Goal: Communication & Community: Connect with others

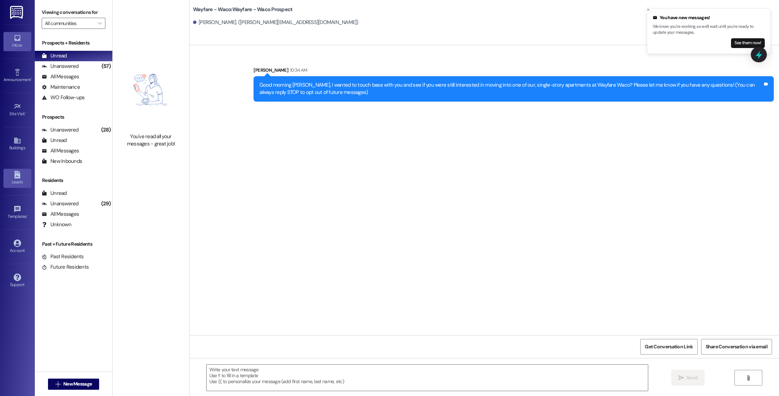
click at [15, 178] on div "Leads" at bounding box center [17, 181] width 35 height 7
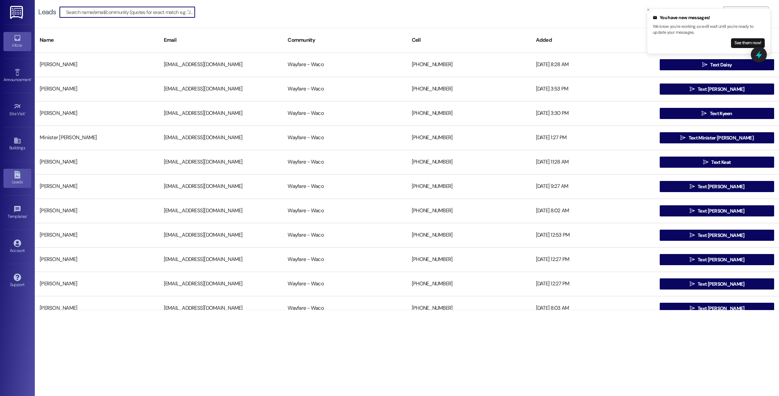
click at [16, 44] on div "Inbox" at bounding box center [17, 45] width 35 height 7
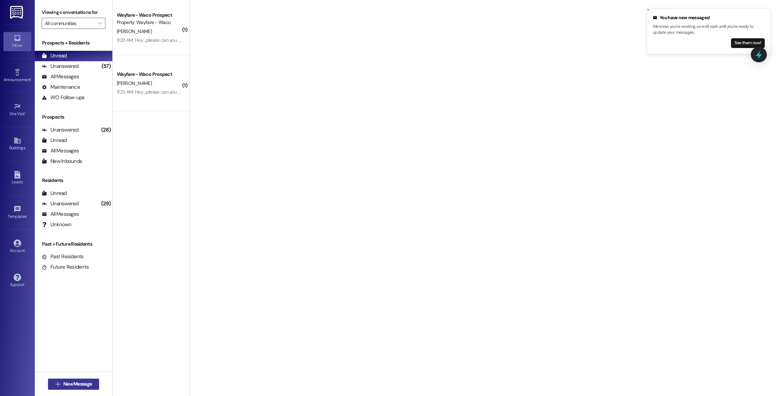
click at [49, 384] on button " New Message" at bounding box center [73, 383] width 51 height 11
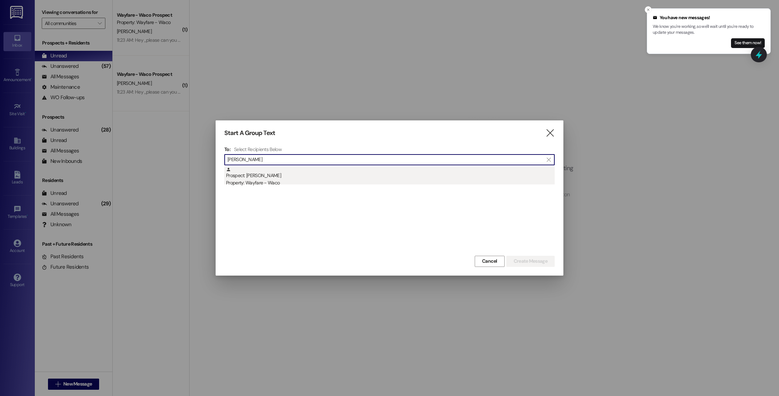
type input "[PERSON_NAME]"
click at [404, 180] on div "Property: Wayfare - Waco" at bounding box center [390, 182] width 329 height 7
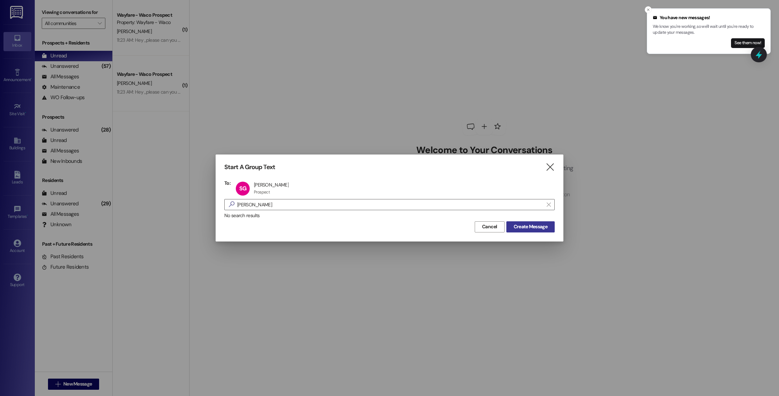
click at [535, 226] on span "Create Message" at bounding box center [530, 226] width 34 height 7
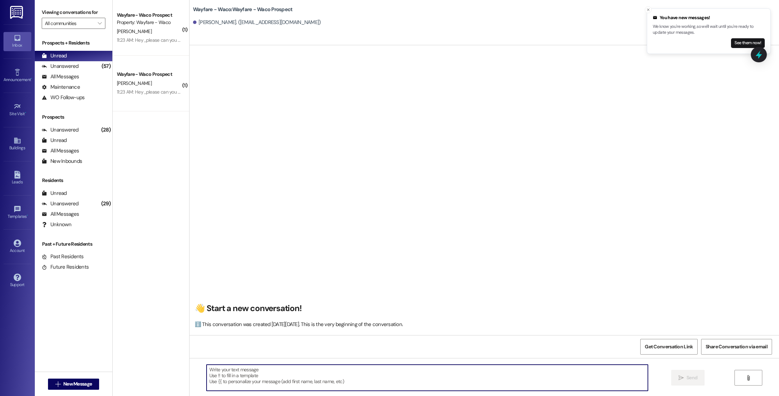
click at [347, 382] on textarea at bounding box center [426, 377] width 441 height 26
paste textarea "Verif, l’annuaire des entreprises du monde entier, synthétise toutes les inform…"
type textarea "Verif, l’annuaire des entreprises du monde entier, synthétise toutes les inform…"
paste textarea "I wanted to touch base with you and see if you were still interested in moving …"
click at [206, 375] on textarea "I wanted to touch base with you and see if you were still interested in moving …" at bounding box center [426, 377] width 441 height 26
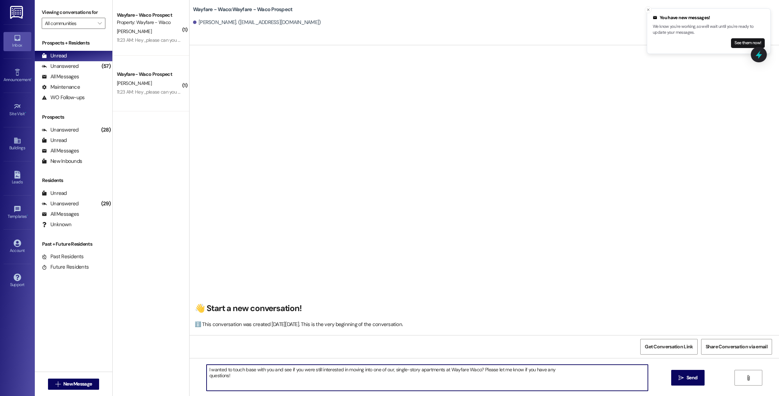
click at [206, 379] on textarea "I wanted to touch base with you and see if you were still interested in moving …" at bounding box center [426, 377] width 441 height 26
click at [206, 376] on textarea "I wanted to touch base with you and see if you were still interested in moving …" at bounding box center [426, 377] width 441 height 26
click at [206, 368] on textarea "I wanted to touch base with you and see if you were still interested in moving …" at bounding box center [426, 377] width 441 height 26
type textarea "Hey [PERSON_NAME], I wanted to touch base with you and see if you were still in…"
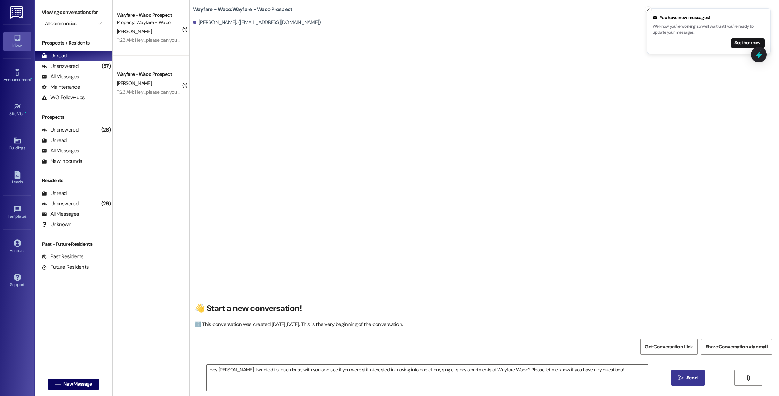
click at [673, 379] on button " Send" at bounding box center [688, 378] width 34 height 16
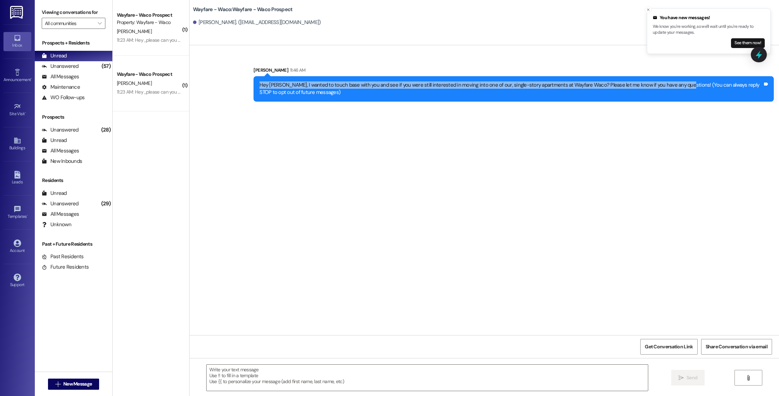
drag, startPoint x: 672, startPoint y: 85, endPoint x: 256, endPoint y: 82, distance: 416.1
click at [259, 82] on div "Hey [PERSON_NAME], I wanted to touch base with you and see if you were still in…" at bounding box center [510, 88] width 503 height 15
copy div "Hey [PERSON_NAME], I wanted to touch base with you and see if you were still in…"
click at [259, 82] on div "Hey [PERSON_NAME], I wanted to touch base with you and see if you were still in…" at bounding box center [510, 88] width 503 height 15
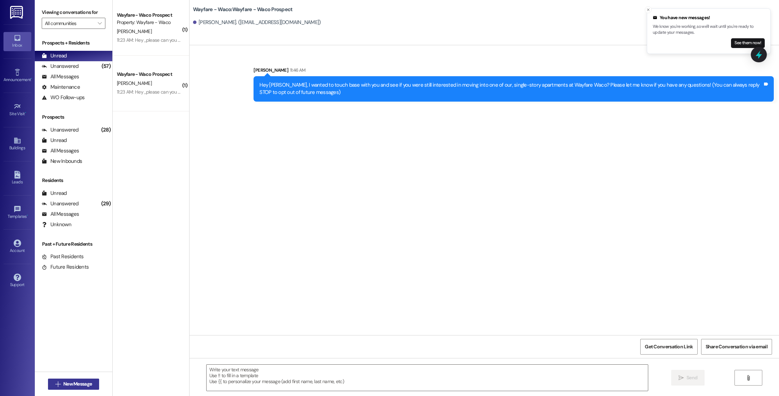
click at [76, 379] on button " New Message" at bounding box center [73, 383] width 51 height 11
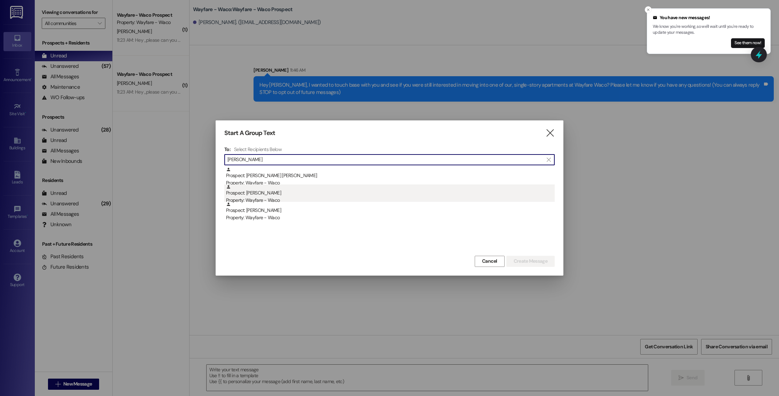
type input "[PERSON_NAME]"
click at [294, 194] on div "Prospect: [PERSON_NAME] Property: Wayfare - Waco" at bounding box center [390, 194] width 329 height 20
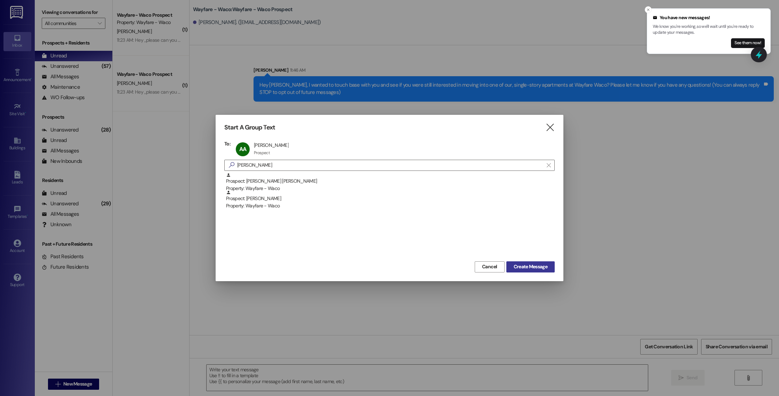
click at [525, 265] on span "Create Message" at bounding box center [530, 266] width 34 height 7
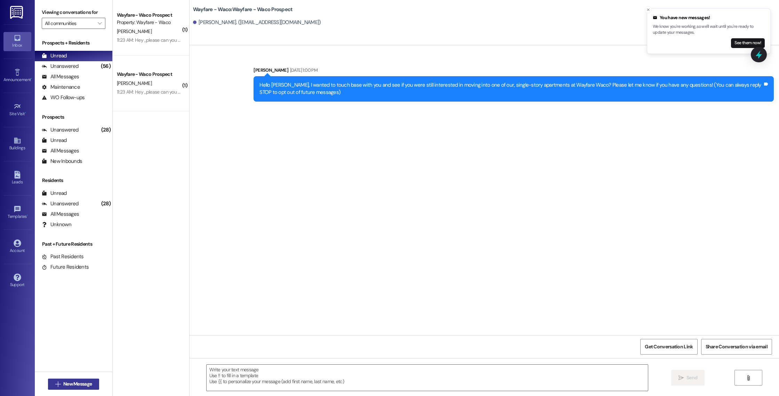
click at [70, 381] on span "New Message" at bounding box center [77, 383] width 29 height 7
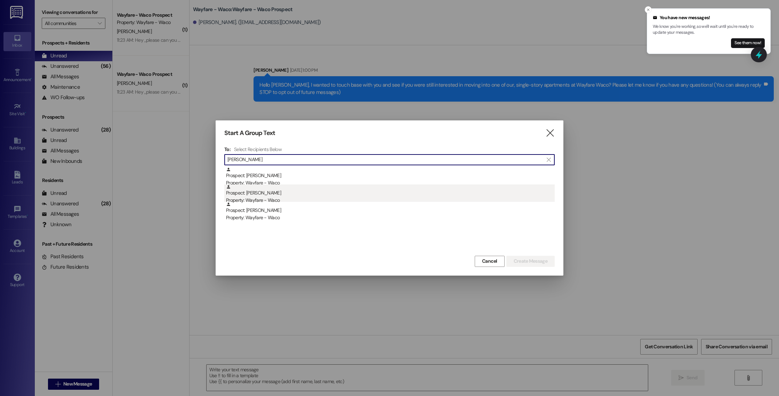
type input "[PERSON_NAME]"
click at [299, 193] on div "Prospect: [PERSON_NAME] Property: Wayfare - Waco" at bounding box center [390, 194] width 329 height 20
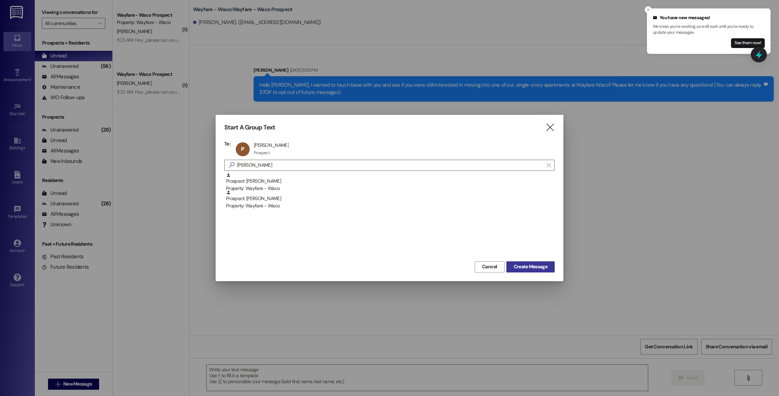
click at [520, 269] on span "Create Message" at bounding box center [530, 266] width 34 height 7
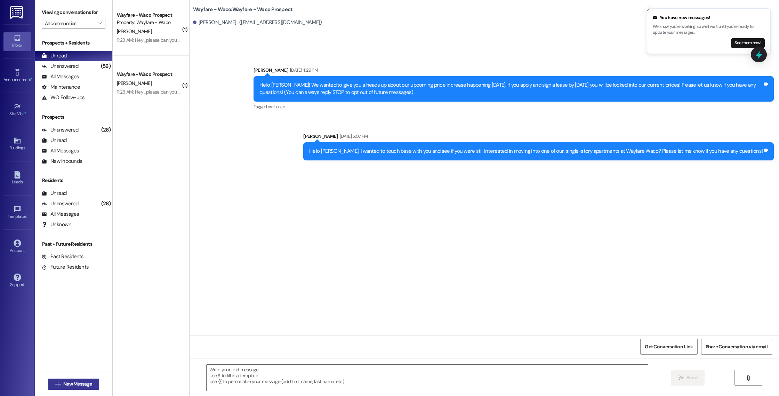
click at [65, 384] on span "New Message" at bounding box center [77, 383] width 29 height 7
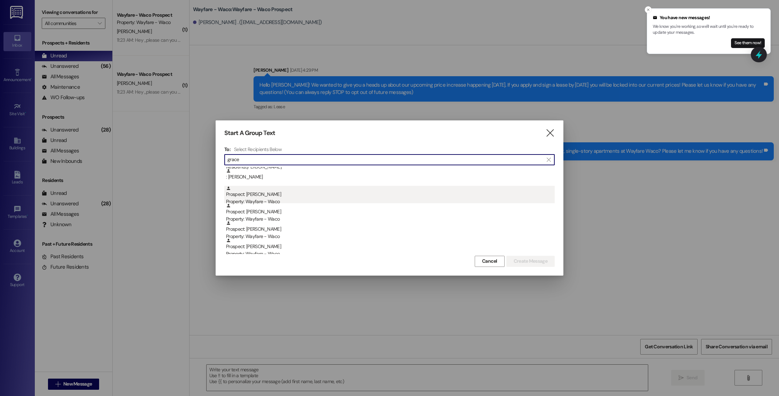
scroll to position [20, 0]
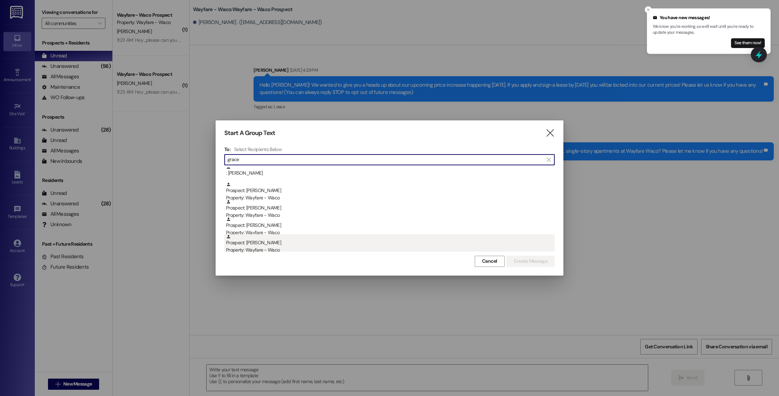
type input "grace"
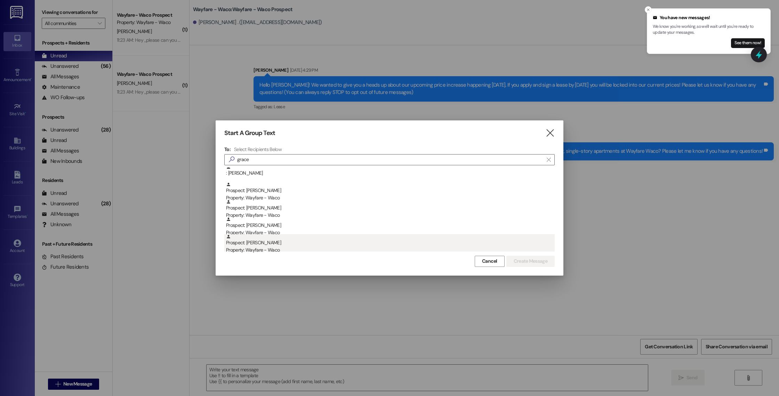
click at [276, 240] on div "Prospect: [PERSON_NAME] Property: Wayfare - Waco" at bounding box center [390, 244] width 329 height 20
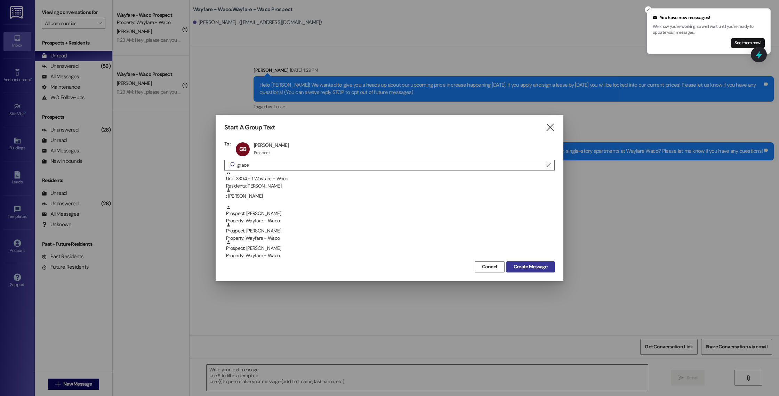
click at [513, 266] on span "Create Message" at bounding box center [530, 266] width 34 height 7
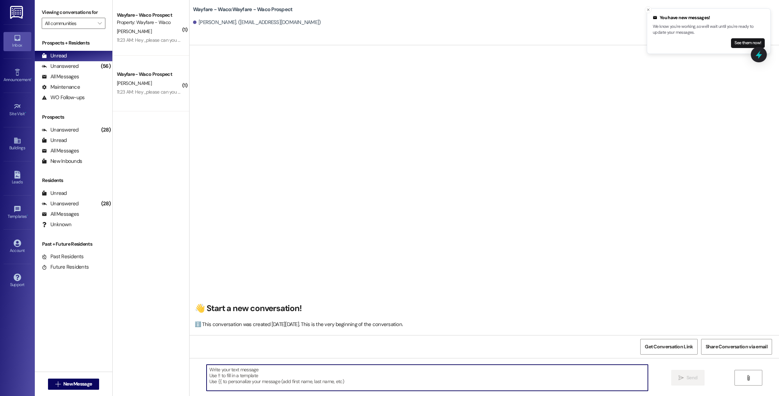
click at [277, 370] on textarea at bounding box center [426, 377] width 441 height 26
paste textarea "Hey [PERSON_NAME], I wanted to touch base with you and see if you were still in…"
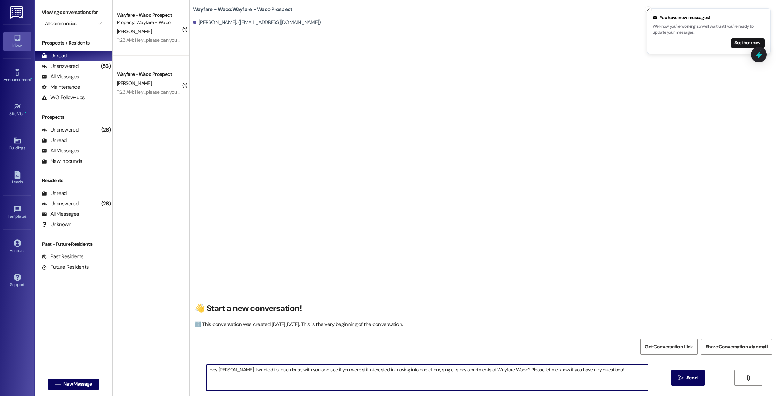
click at [224, 370] on textarea "Hey [PERSON_NAME], I wanted to touch base with you and see if you were still in…" at bounding box center [426, 377] width 441 height 26
type textarea "Hey [PERSON_NAME], I wanted to touch base with you and see if you were still in…"
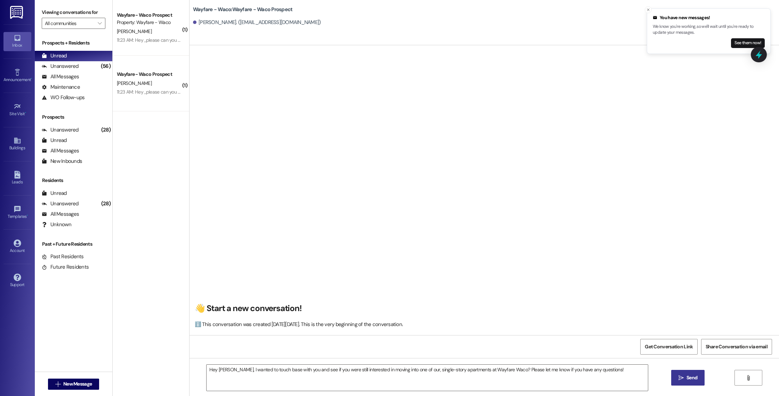
click at [677, 378] on span " Send" at bounding box center [688, 377] width 22 height 7
